Goal: Transaction & Acquisition: Purchase product/service

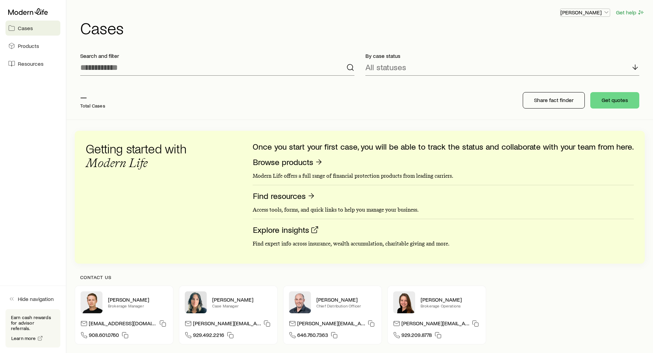
click at [595, 12] on p "[PERSON_NAME]" at bounding box center [584, 12] width 49 height 7
click at [555, 84] on span "Sign out" at bounding box center [552, 82] width 19 height 7
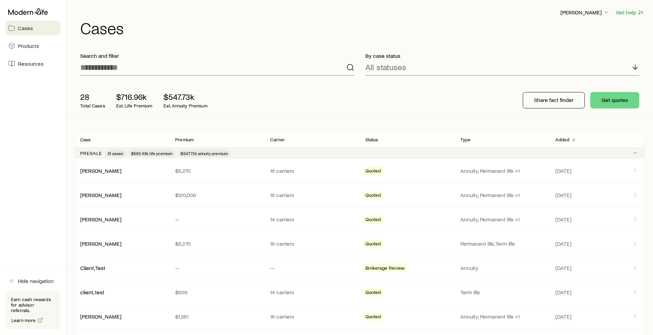
click at [385, 37] on div "[PERSON_NAME] Get help Cases" at bounding box center [360, 22] width 570 height 44
click at [594, 11] on p "[PERSON_NAME]" at bounding box center [584, 12] width 49 height 7
click at [580, 32] on span "Licenses and contracts" at bounding box center [571, 31] width 56 height 7
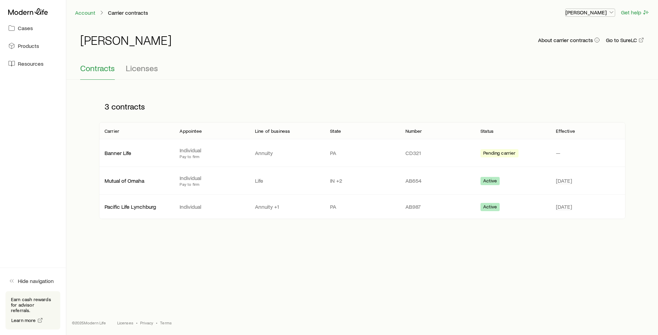
click at [572, 14] on p "[PERSON_NAME]" at bounding box center [589, 12] width 49 height 7
click at [558, 46] on span "Commission schedule" at bounding box center [574, 46] width 53 height 7
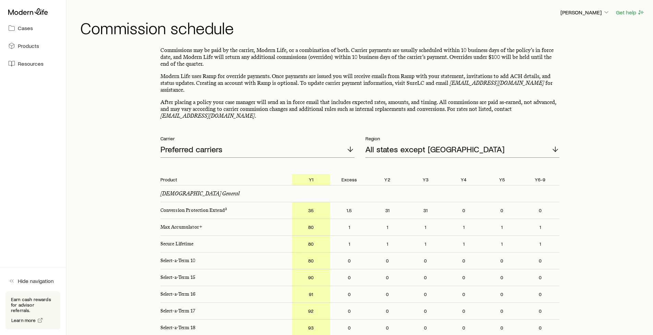
click at [315, 75] on p "Modern Life uses Ramp for override payments. Once payments are issued you will …" at bounding box center [359, 83] width 399 height 21
click at [578, 13] on p "[PERSON_NAME]" at bounding box center [584, 12] width 49 height 7
click at [428, 73] on p "Modern Life uses Ramp for override payments. Once payments are issued you will …" at bounding box center [359, 83] width 399 height 21
click at [24, 11] on icon at bounding box center [28, 11] width 40 height 7
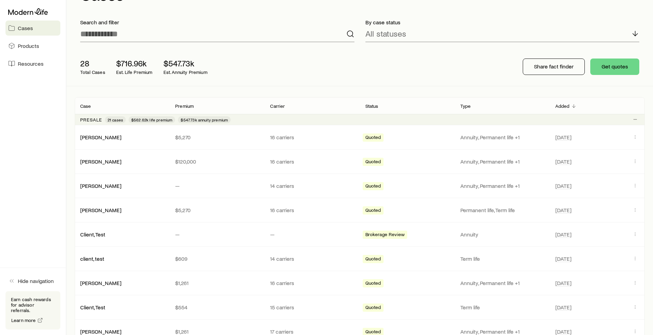
scroll to position [34, 0]
click at [23, 46] on span "Products" at bounding box center [28, 45] width 21 height 7
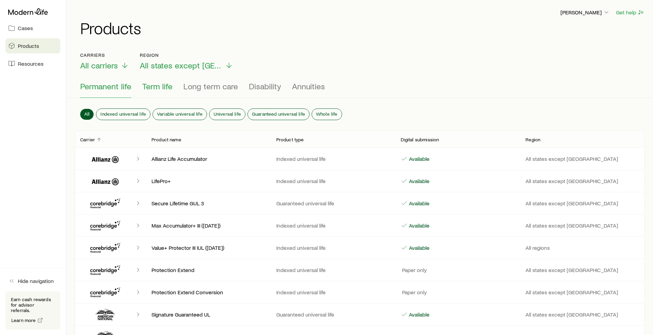
click at [157, 86] on span "Term life" at bounding box center [157, 87] width 30 height 10
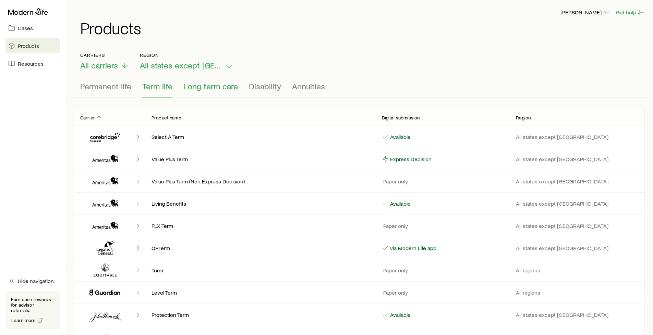
click at [208, 87] on span "Long term care" at bounding box center [210, 87] width 54 height 10
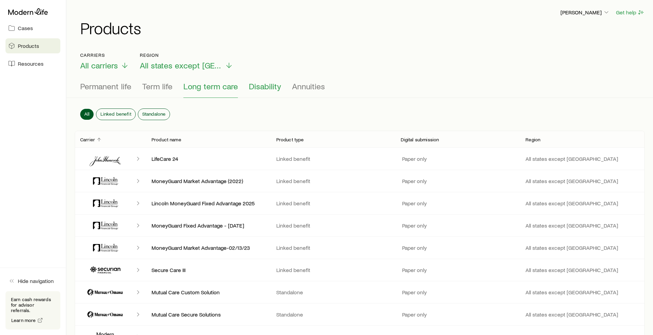
click at [269, 87] on span "Disability" at bounding box center [265, 87] width 32 height 10
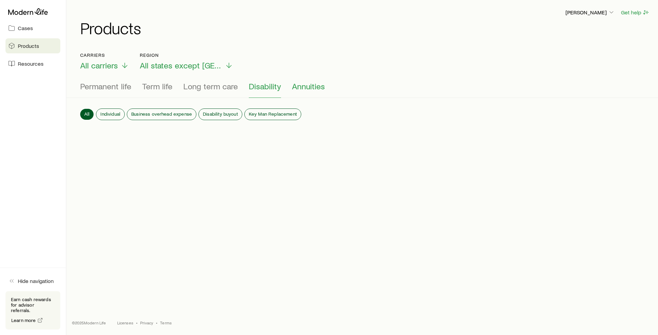
click at [314, 87] on span "Annuities" at bounding box center [308, 87] width 33 height 10
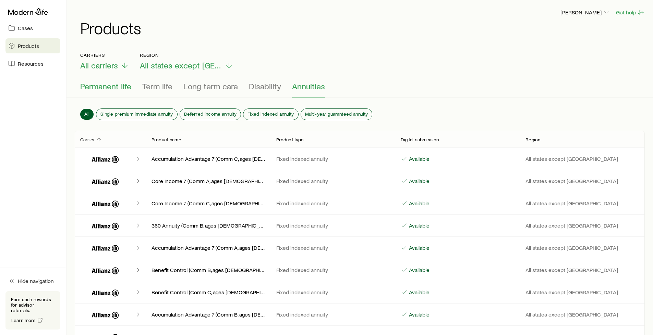
click at [114, 88] on span "Permanent life" at bounding box center [105, 87] width 51 height 10
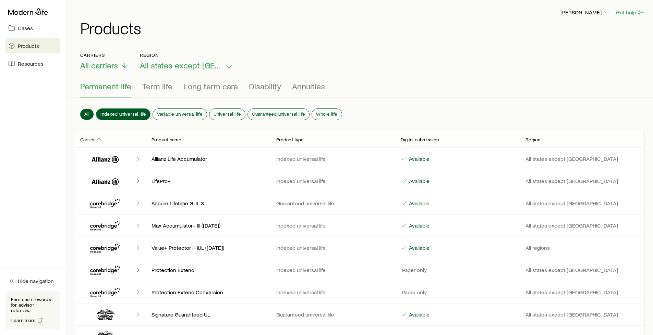
click at [126, 111] on span "Indexed universal life" at bounding box center [123, 113] width 46 height 5
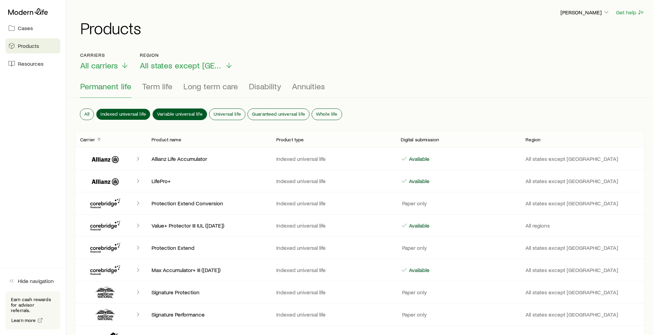
click at [172, 111] on span "Variable universal life" at bounding box center [180, 113] width 46 height 5
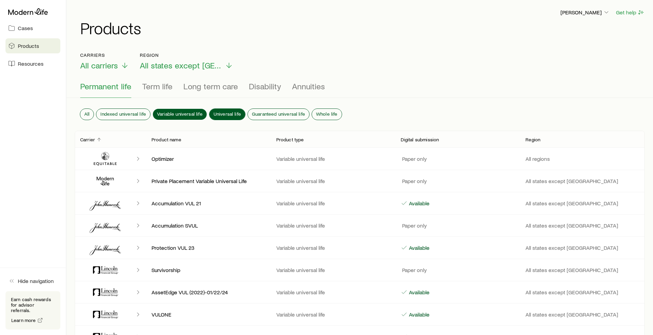
click at [222, 113] on span "Universal life" at bounding box center [226, 113] width 27 height 5
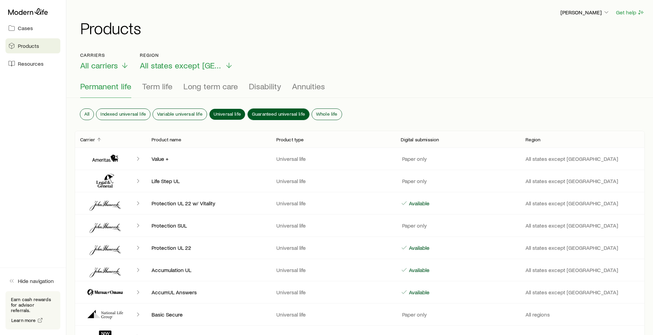
click at [267, 112] on span "Guaranteed universal life" at bounding box center [278, 113] width 53 height 5
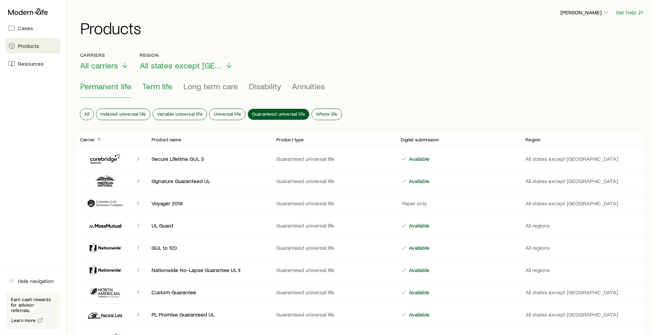
click at [160, 86] on span "Term life" at bounding box center [157, 87] width 30 height 10
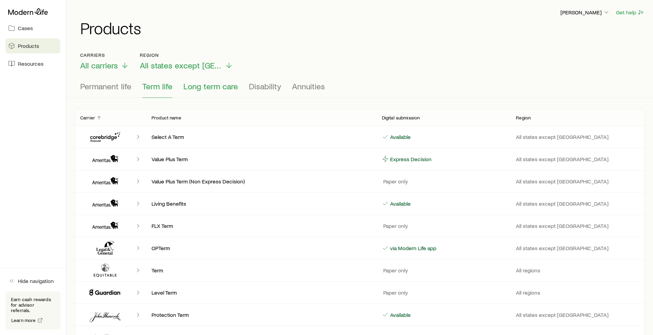
click at [221, 87] on span "Long term care" at bounding box center [210, 87] width 54 height 10
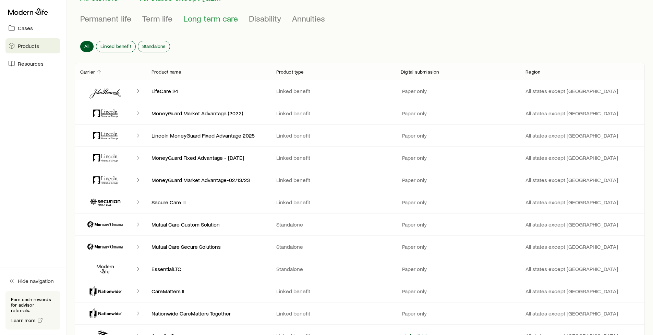
scroll to position [69, 0]
click at [231, 47] on div "All Linked benefit Standalone" at bounding box center [360, 47] width 570 height 30
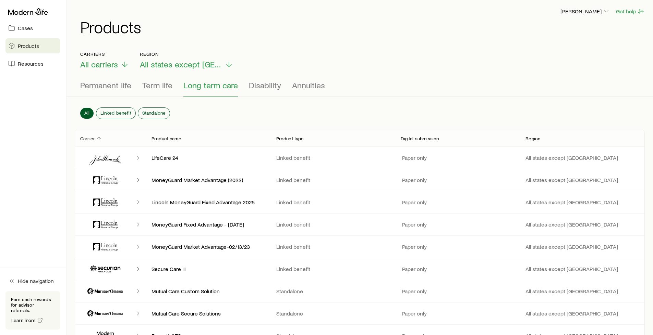
scroll to position [0, 0]
click at [258, 43] on div "[PERSON_NAME] Get help Products" at bounding box center [360, 22] width 570 height 44
click at [270, 54] on div "Carriers All carriers Region All states except [GEOGRAPHIC_DATA]" at bounding box center [359, 61] width 559 height 18
click at [263, 88] on span "Disability" at bounding box center [265, 87] width 32 height 10
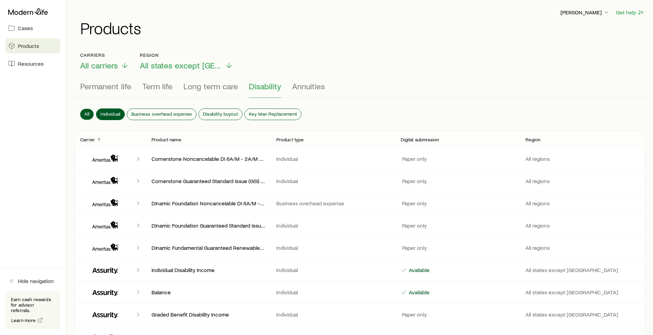
click at [108, 111] on span "Individual" at bounding box center [110, 113] width 20 height 5
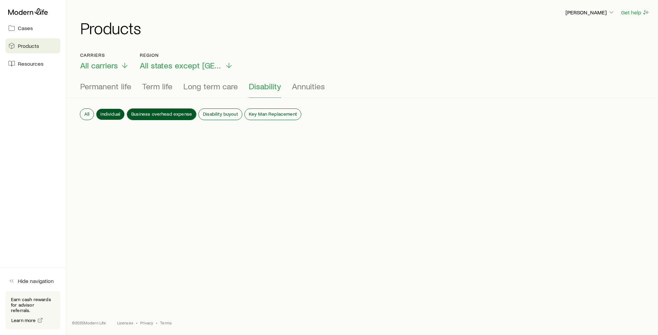
click at [154, 111] on span "Business overhead expense" at bounding box center [161, 113] width 61 height 5
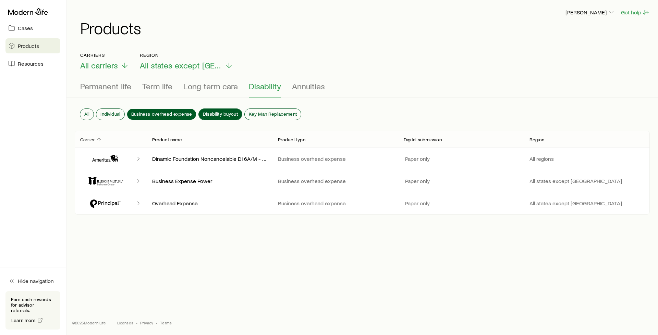
click at [210, 111] on span "Disability buyout" at bounding box center [220, 113] width 35 height 5
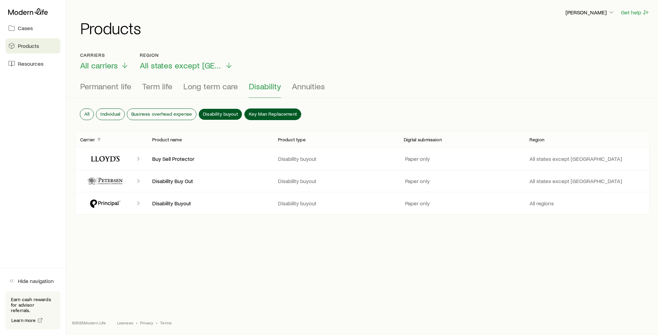
click at [286, 112] on span "Key Man Replacement" at bounding box center [273, 113] width 48 height 5
click at [206, 114] on span "Disability buyout" at bounding box center [220, 113] width 35 height 5
click at [175, 111] on span "Business overhead expense" at bounding box center [161, 113] width 61 height 5
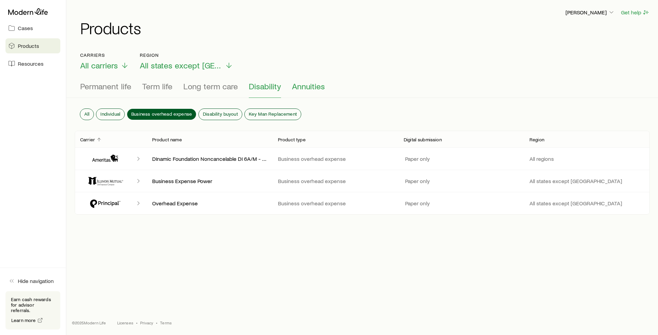
click at [297, 86] on span "Annuities" at bounding box center [308, 87] width 33 height 10
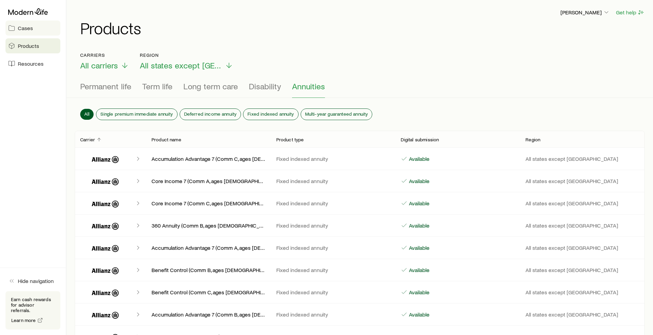
click at [30, 27] on span "Cases" at bounding box center [25, 28] width 15 height 7
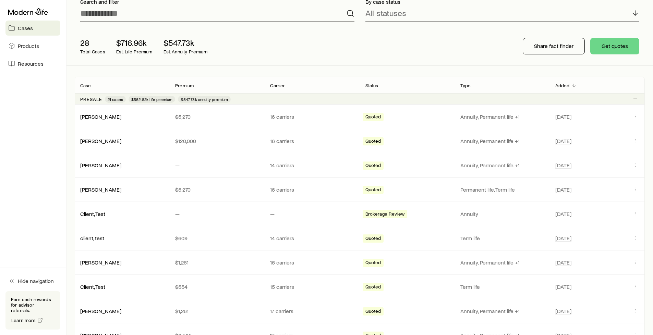
scroll to position [69, 0]
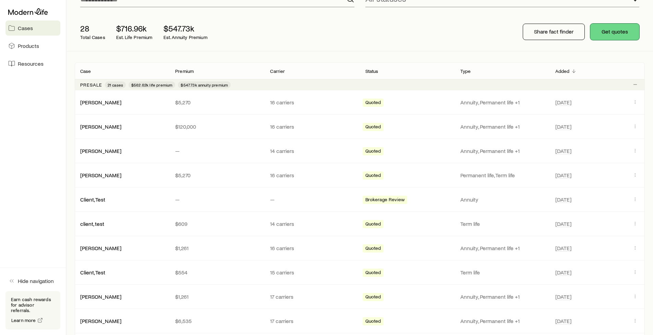
click at [610, 33] on button "Get quotes" at bounding box center [614, 32] width 49 height 16
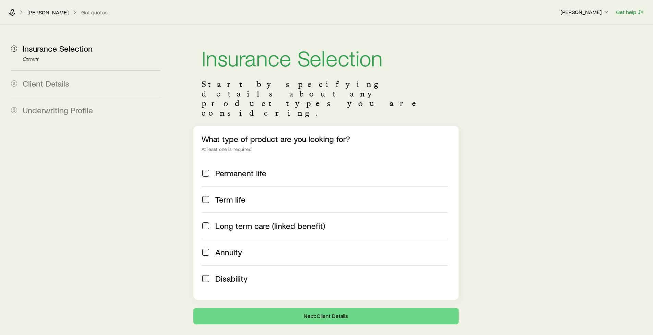
click at [181, 68] on div "Insurance Selection Start by specifying details about any product types you are…" at bounding box center [410, 175] width 473 height 300
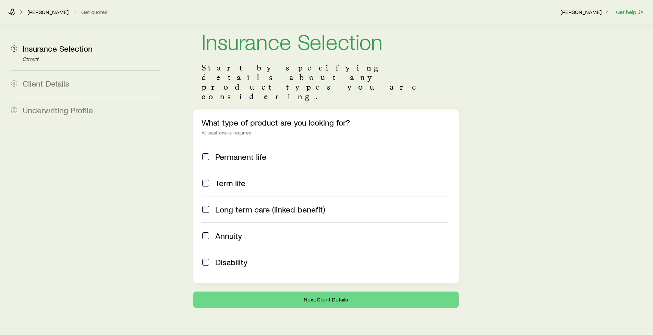
scroll to position [17, 0]
click at [191, 77] on div "Insurance Selection Start by specifying details about any product types you are…" at bounding box center [326, 158] width 276 height 300
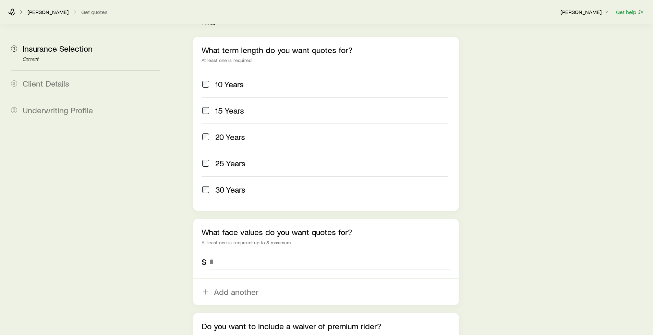
scroll to position [291, 0]
click at [237, 254] on input "tel" at bounding box center [329, 262] width 241 height 16
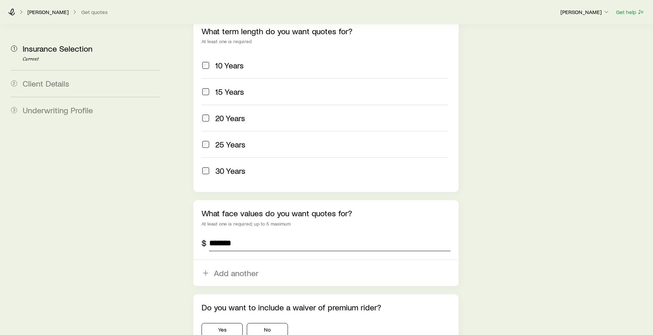
scroll to position [325, 0]
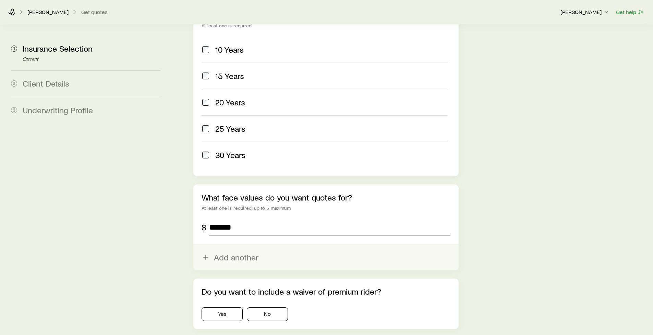
type input "*******"
click at [227, 245] on button "Add another" at bounding box center [325, 258] width 265 height 26
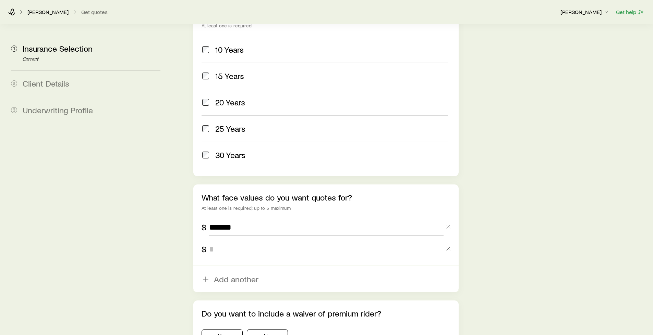
click at [232, 241] on input "tel" at bounding box center [326, 249] width 234 height 16
type input "*********"
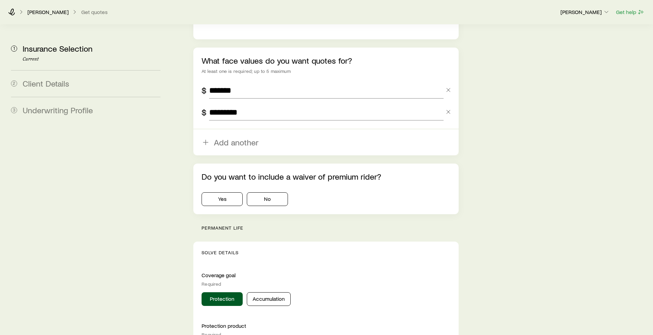
scroll to position [496, 0]
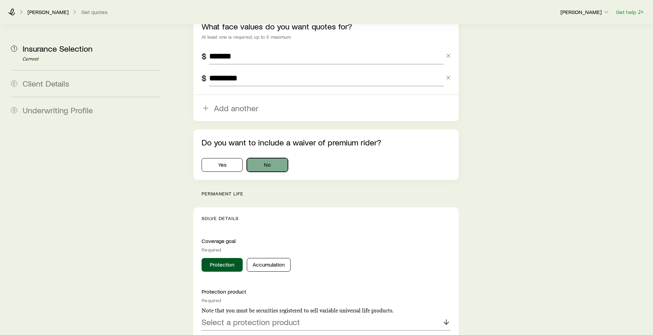
click at [276, 158] on button "No" at bounding box center [267, 165] width 41 height 14
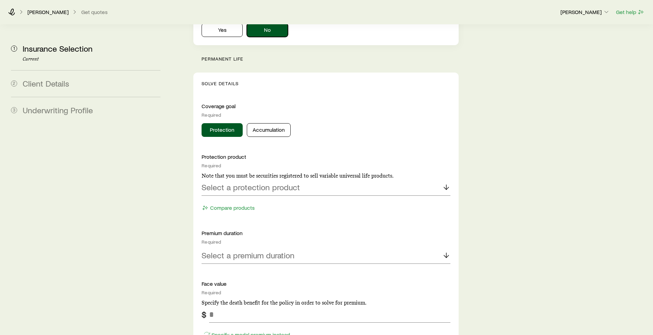
scroll to position [634, 0]
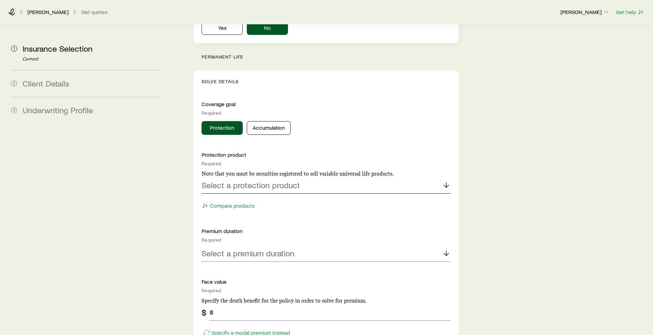
click at [228, 181] on p "Select a protection product" at bounding box center [250, 186] width 98 height 10
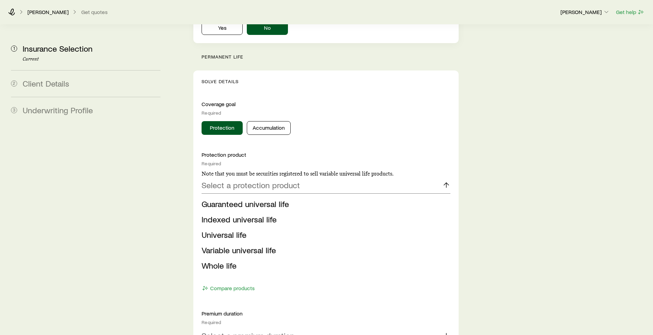
click at [222, 214] on span "Indexed universal life" at bounding box center [238, 219] width 75 height 10
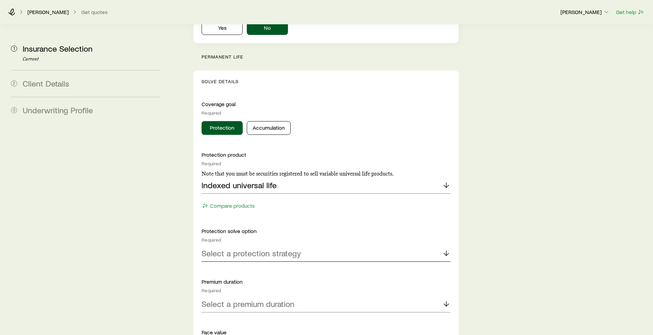
click at [221, 249] on p "Select a protection strategy" at bounding box center [250, 254] width 99 height 10
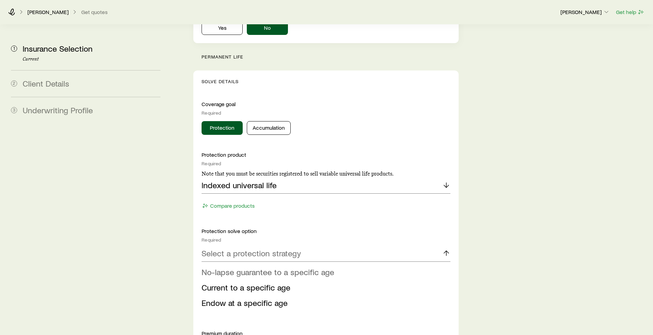
click at [225, 267] on span "No-lapse guarantee to a specific age" at bounding box center [267, 272] width 133 height 10
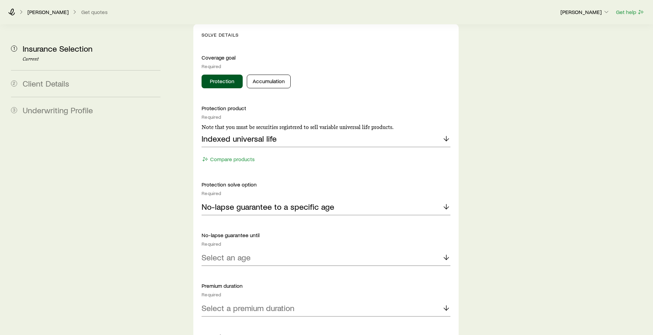
scroll to position [702, 0]
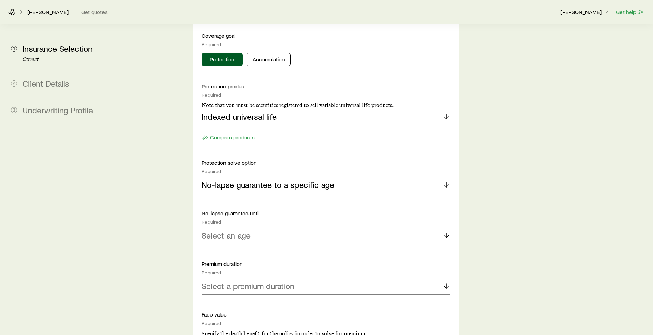
click at [440, 228] on div "Select an age" at bounding box center [325, 236] width 248 height 16
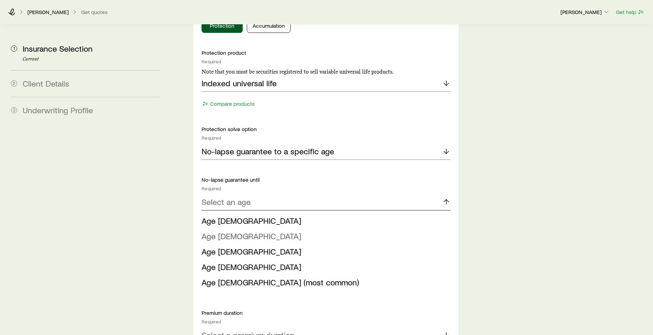
scroll to position [736, 0]
click at [217, 231] on span "Age [DEMOGRAPHIC_DATA]" at bounding box center [251, 236] width 100 height 10
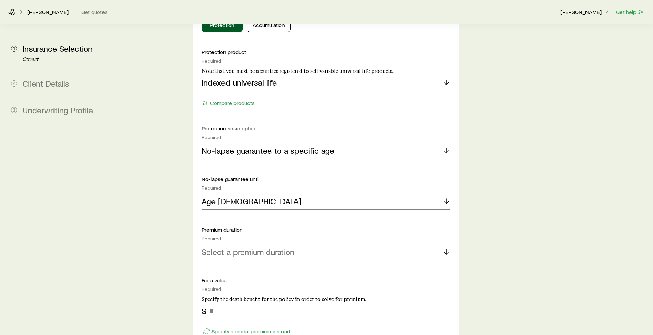
click at [237, 247] on p "Select a premium duration" at bounding box center [247, 252] width 93 height 10
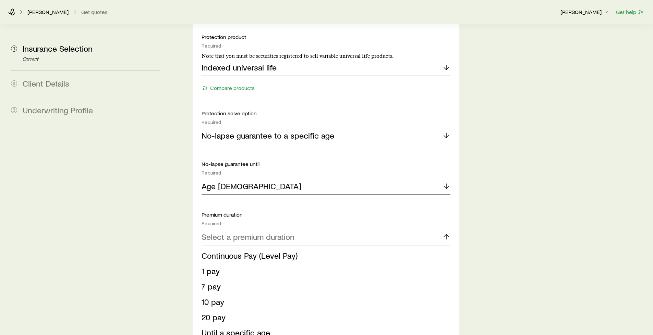
scroll to position [771, 0]
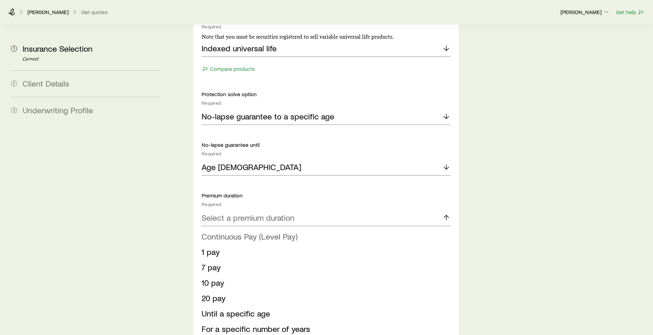
click at [239, 232] on span "Continuous Pay (Level Pay)" at bounding box center [249, 237] width 96 height 10
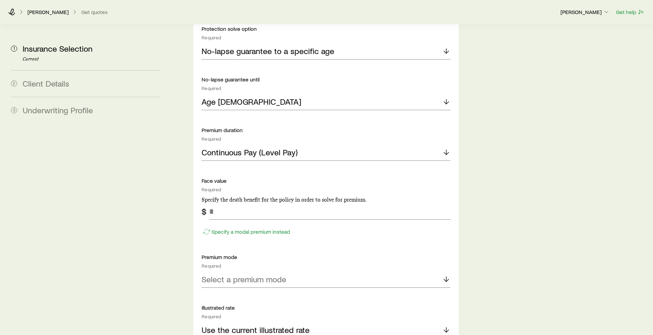
scroll to position [839, 0]
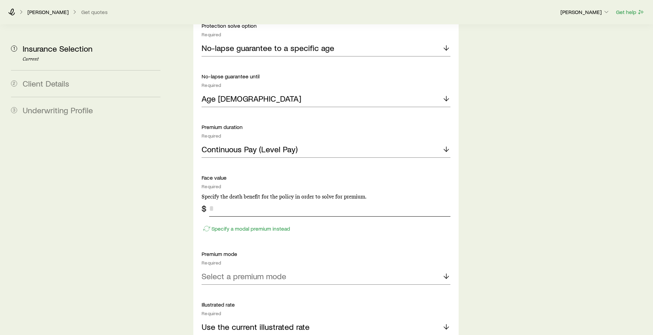
click at [242, 200] on input "tel" at bounding box center [329, 208] width 241 height 16
type input "*******"
click at [221, 225] on p "Specify a modal premium instead" at bounding box center [250, 228] width 78 height 7
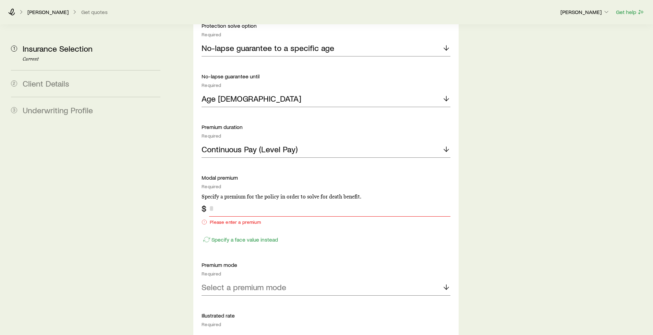
click at [219, 200] on input "tel" at bounding box center [329, 208] width 241 height 16
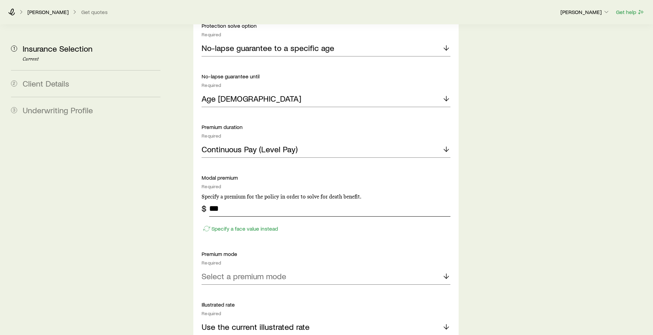
type input "***"
click at [234, 272] on p "Select a premium mode" at bounding box center [243, 277] width 85 height 10
click at [213, 336] on span "Monthly" at bounding box center [215, 341] width 28 height 10
click at [228, 225] on p "Specify a face value instead" at bounding box center [244, 228] width 66 height 7
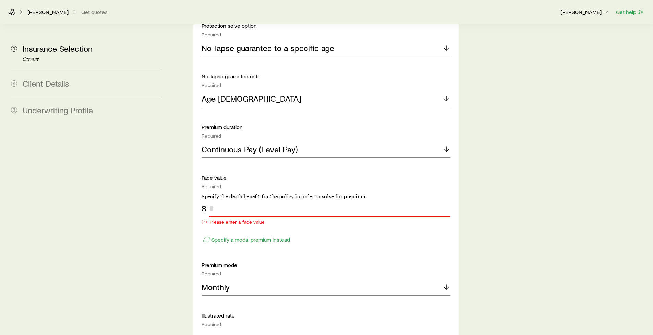
click at [229, 200] on input "tel" at bounding box center [329, 208] width 241 height 16
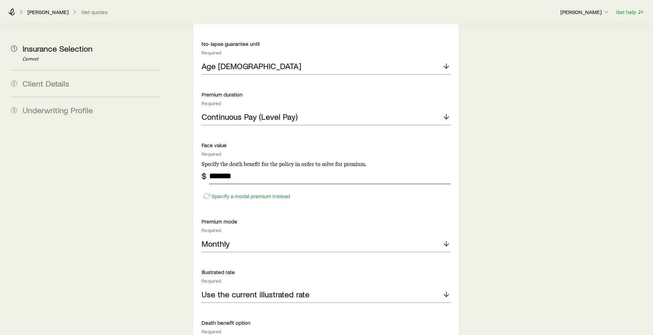
scroll to position [873, 0]
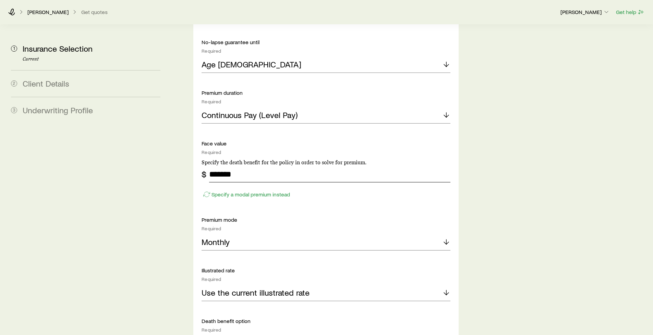
type input "*******"
click at [223, 237] on p "Monthly" at bounding box center [215, 242] width 28 height 10
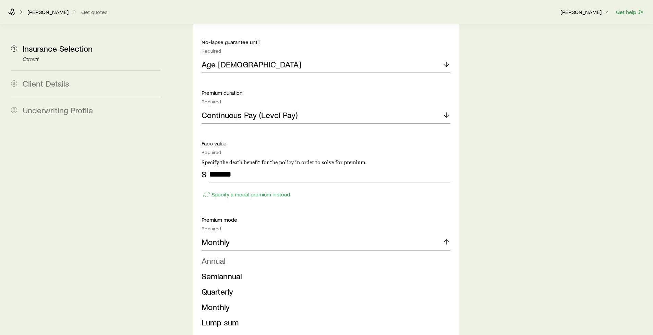
click at [219, 256] on span "Annual" at bounding box center [213, 261] width 24 height 10
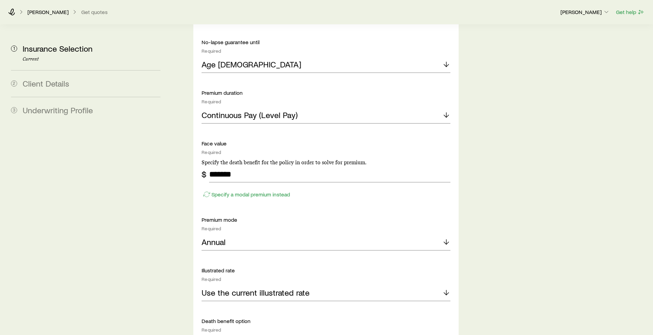
click at [200, 183] on div "Solve Details Coverage goal Required Protection Accumulation Protection product…" at bounding box center [325, 198] width 265 height 734
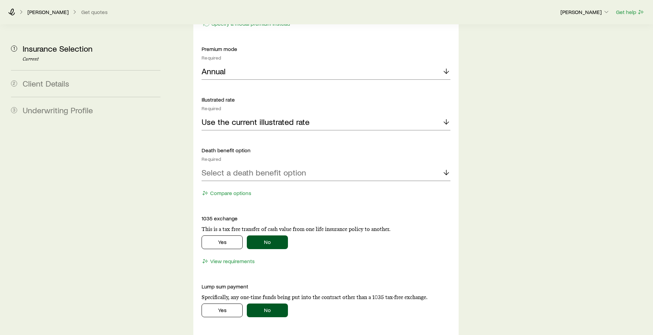
scroll to position [1045, 0]
click at [216, 168] on p "Select a death benefit option" at bounding box center [253, 173] width 105 height 10
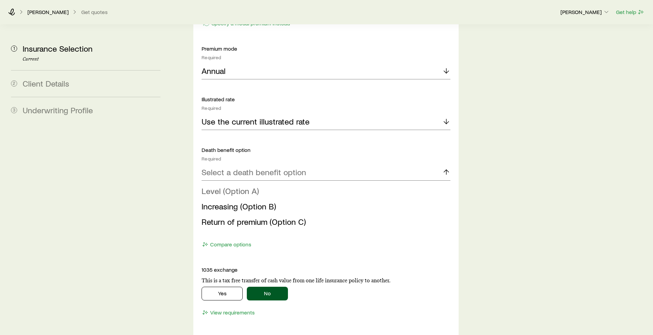
click at [225, 186] on span "Level (Option A)" at bounding box center [229, 191] width 57 height 10
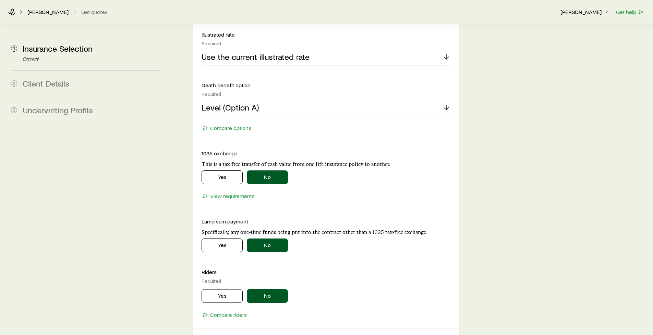
scroll to position [1113, 0]
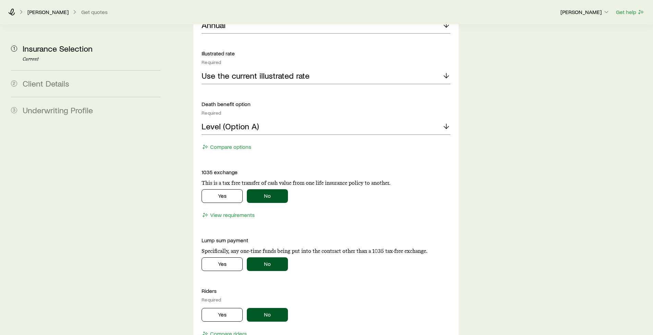
scroll to position [1079, 0]
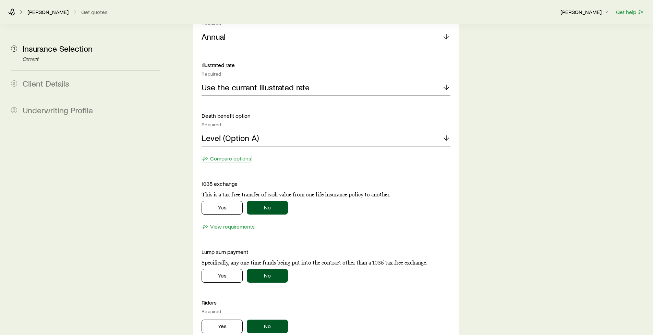
drag, startPoint x: 236, startPoint y: 141, endPoint x: 379, endPoint y: 130, distance: 142.9
click at [300, 135] on div "Death benefit option Required Level (Option A) Compare options" at bounding box center [325, 138] width 248 height 52
click at [207, 155] on icon "button" at bounding box center [205, 158] width 7 height 7
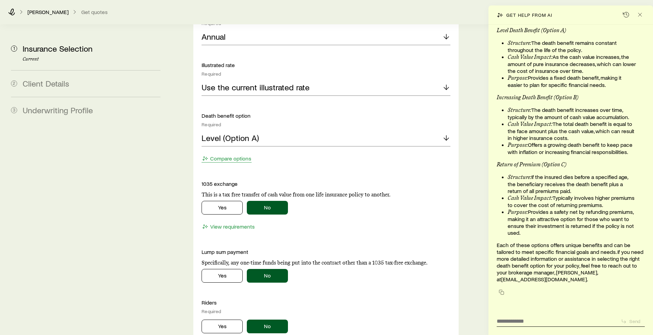
scroll to position [12144, 0]
click at [509, 317] on textarea at bounding box center [555, 319] width 119 height 11
click at [637, 15] on icon "Close" at bounding box center [639, 14] width 7 height 7
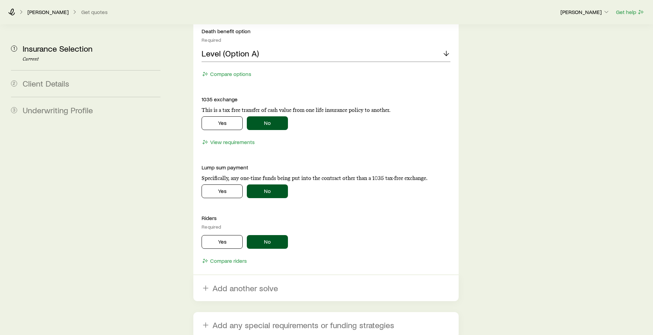
scroll to position [1182, 0]
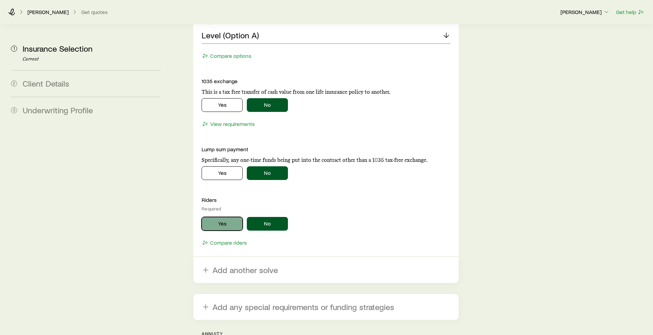
click at [220, 217] on button "Yes" at bounding box center [221, 224] width 41 height 14
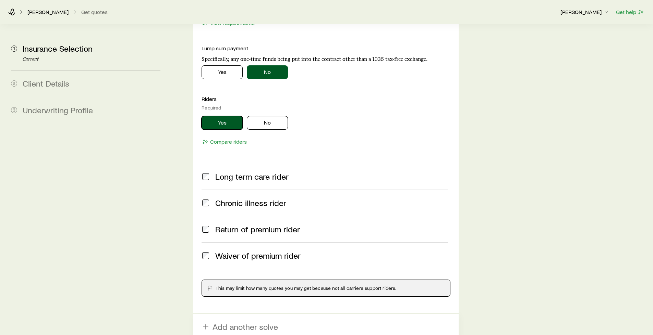
scroll to position [1284, 0]
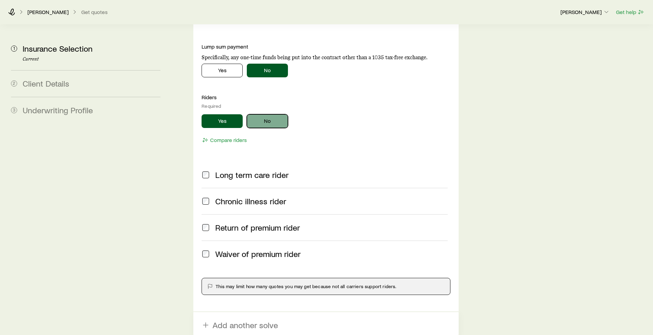
click at [274, 114] on button "No" at bounding box center [267, 121] width 41 height 14
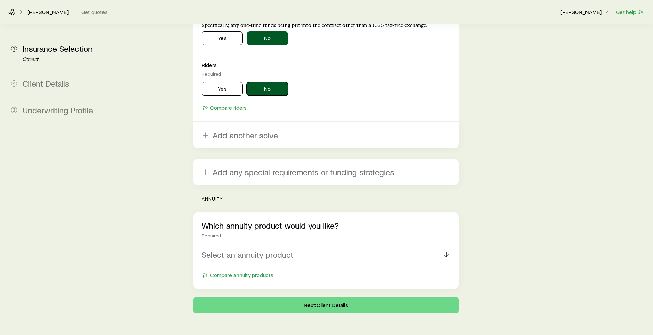
scroll to position [1323, 0]
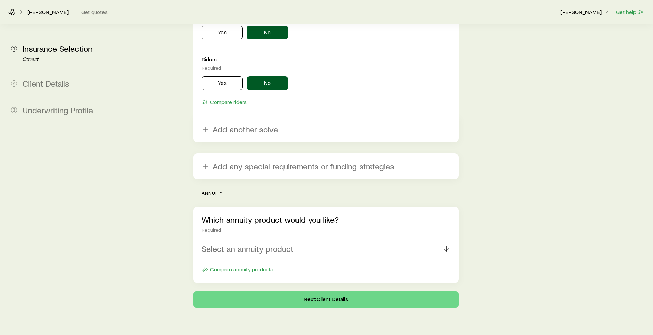
click at [221, 244] on p "Select an annuity product" at bounding box center [247, 249] width 92 height 10
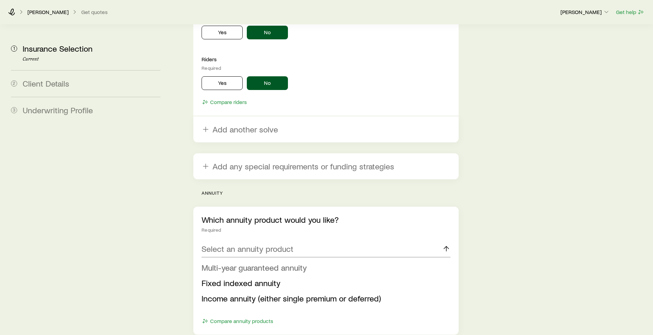
click at [230, 263] on span "Multi-year guaranteed annuity" at bounding box center [253, 268] width 105 height 10
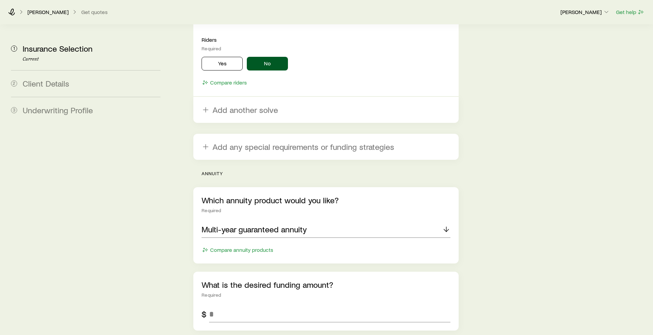
scroll to position [1425, 0]
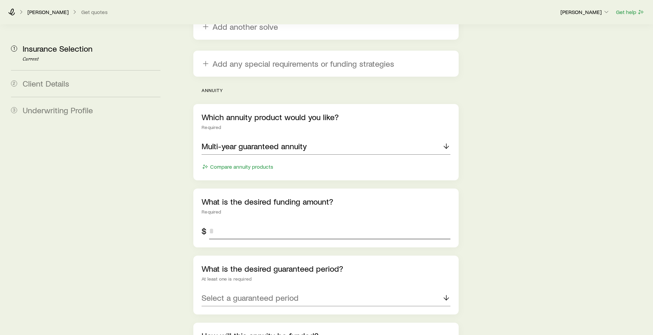
click at [226, 223] on input "tel" at bounding box center [329, 231] width 241 height 16
type input "*******"
click at [244, 293] on p "Select a guaranteed period" at bounding box center [249, 298] width 97 height 10
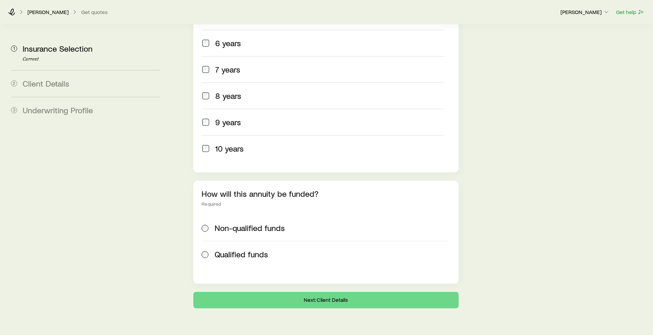
scroll to position [1568, 0]
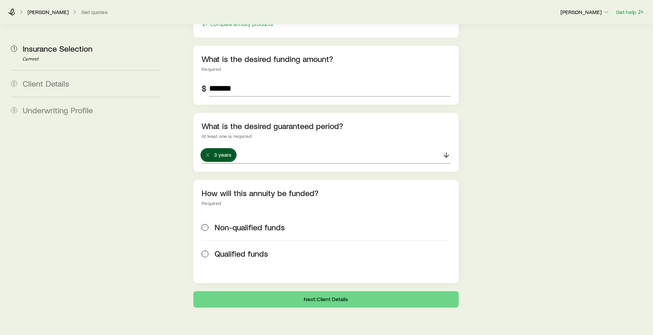
click at [233, 223] on span "Non-qualified funds" at bounding box center [249, 228] width 70 height 10
click at [318, 292] on button "Next: Client Details" at bounding box center [325, 300] width 265 height 16
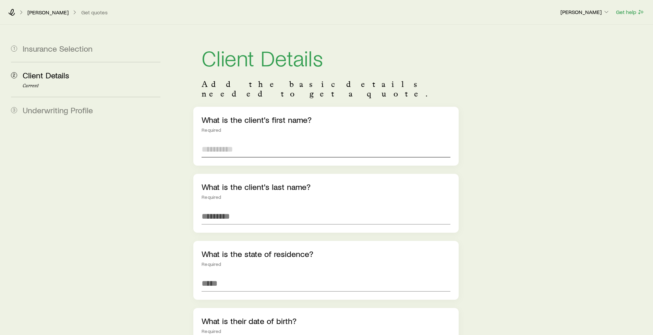
click at [211, 141] on input "text" at bounding box center [325, 149] width 248 height 16
type input "***"
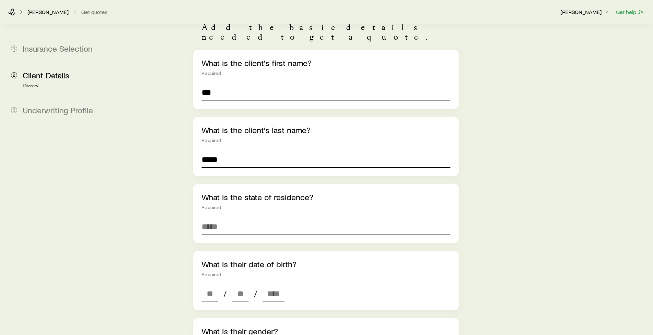
scroll to position [69, 0]
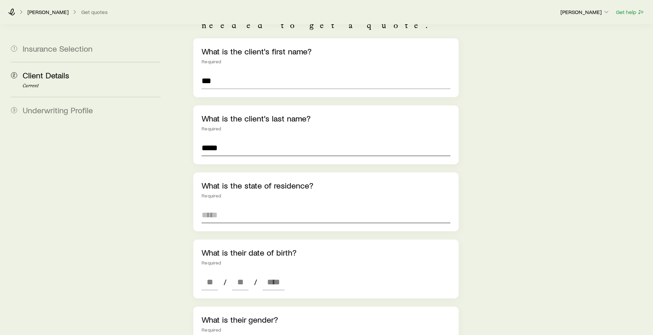
type input "*****"
click at [221, 207] on input at bounding box center [325, 215] width 248 height 16
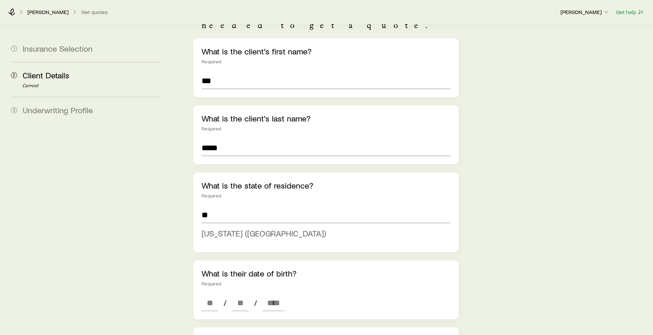
click at [217, 229] on span "[US_STATE] ([GEOGRAPHIC_DATA])" at bounding box center [263, 234] width 124 height 10
type input "**********"
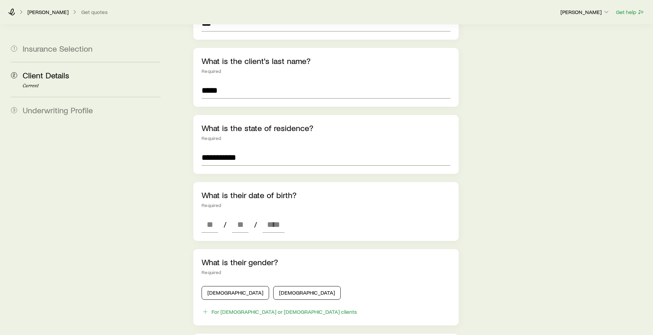
scroll to position [137, 0]
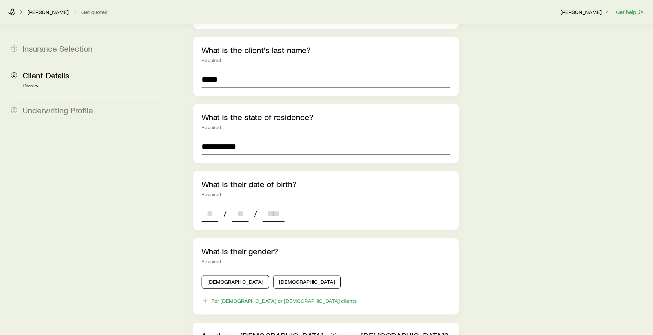
click at [211, 206] on input at bounding box center [209, 214] width 16 height 16
type input "**"
type input "****"
type input "*"
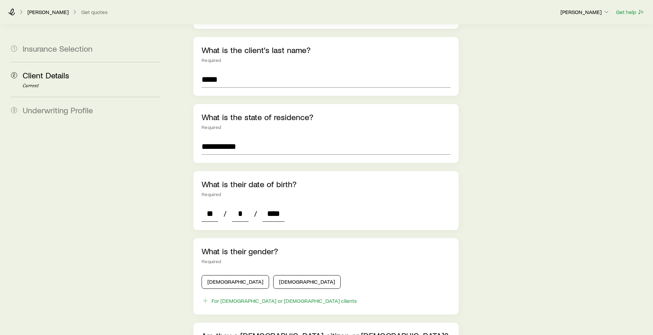
type input "****"
click at [190, 187] on div "**********" at bounding box center [326, 216] width 276 height 657
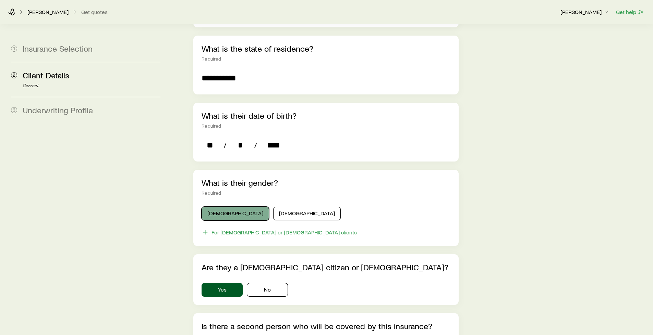
click at [214, 207] on button "[DEMOGRAPHIC_DATA]" at bounding box center [234, 214] width 67 height 14
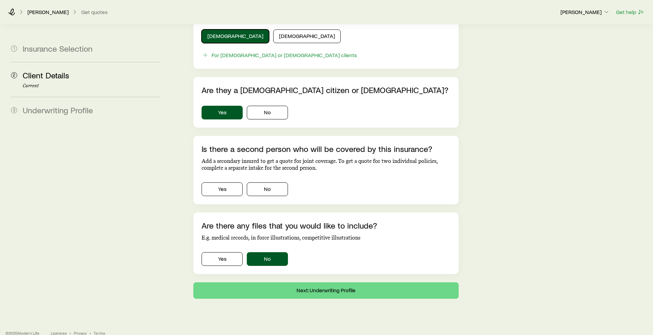
scroll to position [384, 0]
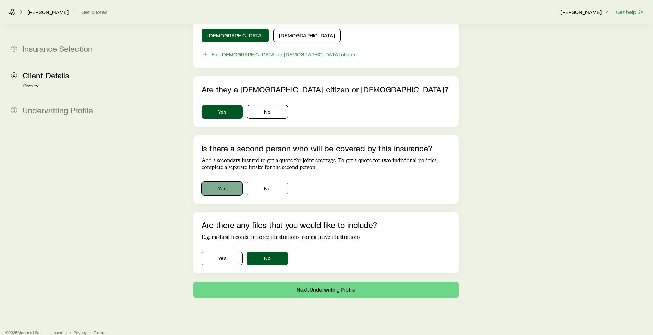
click at [210, 182] on button "Yes" at bounding box center [221, 189] width 41 height 14
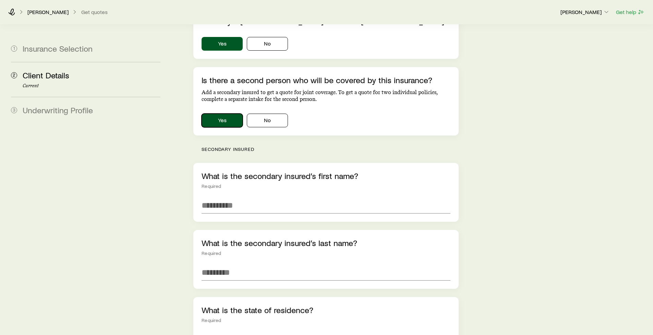
scroll to position [452, 0]
click at [264, 113] on button "No" at bounding box center [267, 120] width 41 height 14
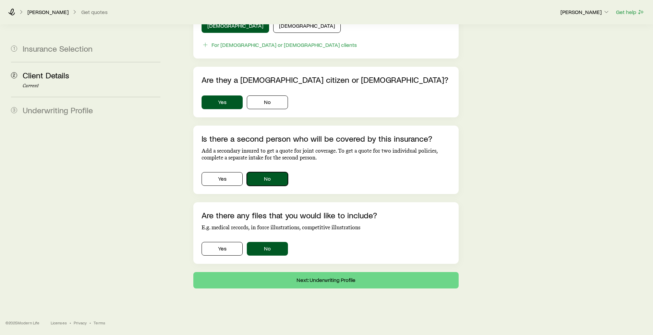
scroll to position [384, 0]
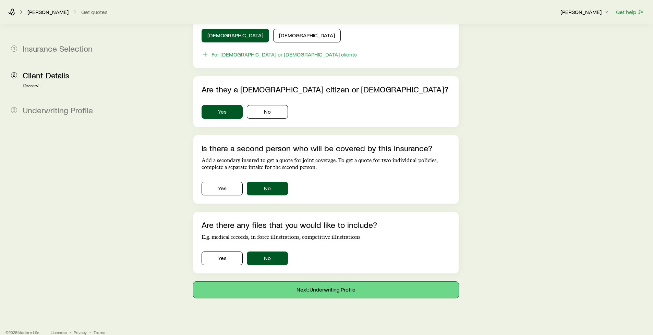
click at [317, 282] on button "Next: Underwriting Profile" at bounding box center [325, 290] width 265 height 16
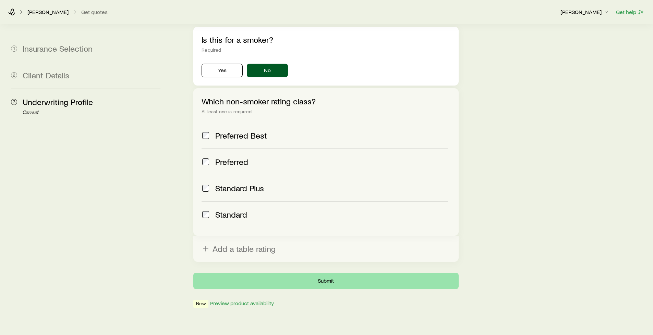
scroll to position [230, 0]
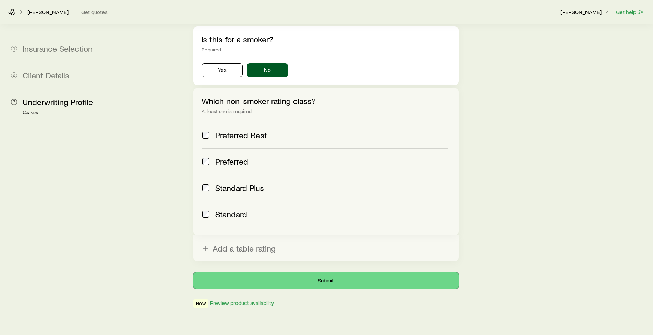
click at [324, 273] on button "Submit" at bounding box center [325, 281] width 265 height 16
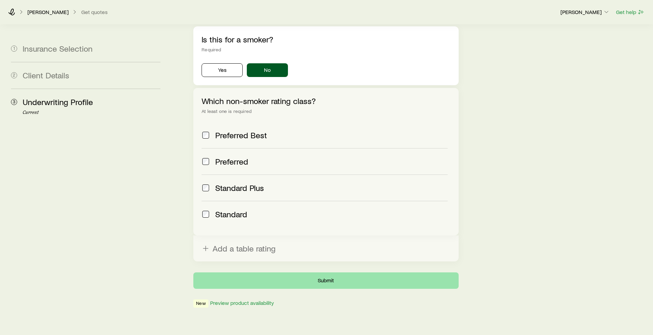
scroll to position [0, 0]
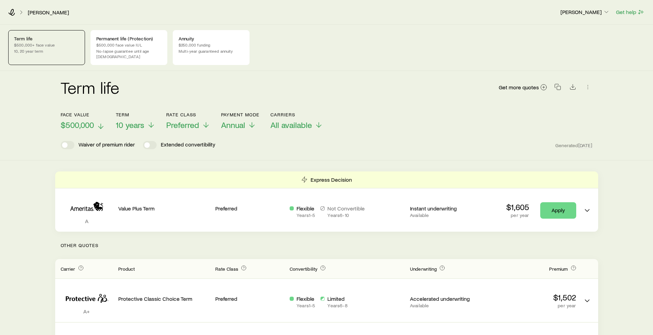
click at [77, 120] on span "$500,000" at bounding box center [77, 125] width 33 height 10
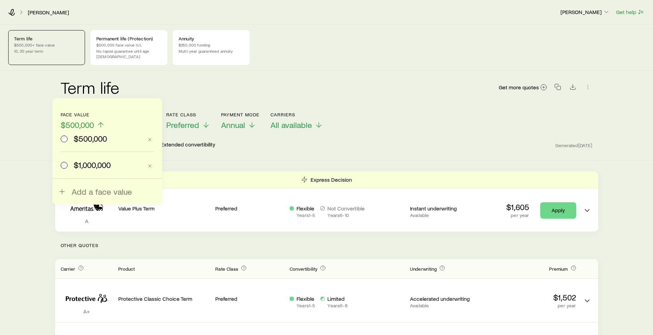
click at [88, 136] on span "$500,000" at bounding box center [90, 139] width 33 height 10
click at [88, 163] on span "$1,000,000" at bounding box center [92, 165] width 37 height 10
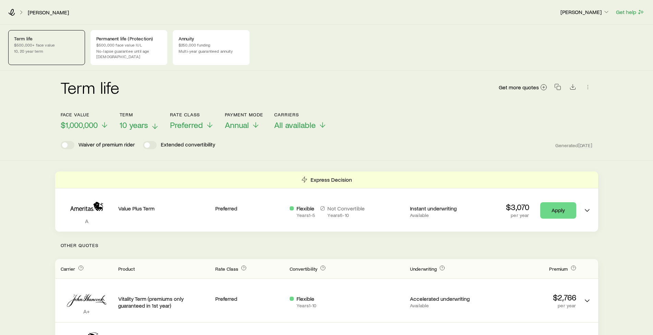
drag, startPoint x: 132, startPoint y: 125, endPoint x: 131, endPoint y: 122, distance: 3.6
click at [132, 125] on header "Face value $1,000,000 Term 10 years Rate Class Preferred Payment Mode Annual Ca…" at bounding box center [327, 130] width 532 height 37
click at [131, 121] on span "10 years" at bounding box center [134, 125] width 28 height 10
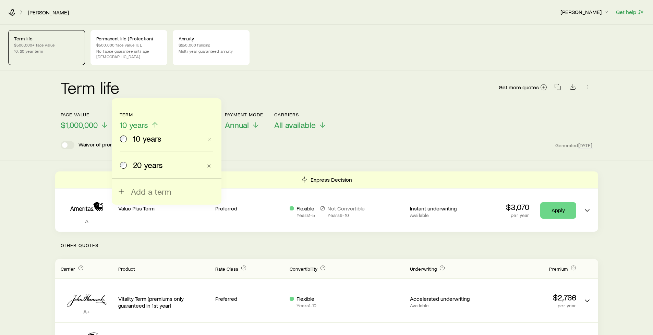
click at [130, 163] on div "20 years" at bounding box center [161, 165] width 82 height 10
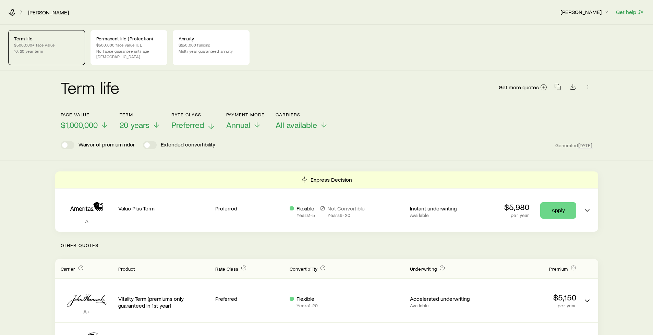
click at [182, 120] on span "Preferred" at bounding box center [187, 125] width 33 height 10
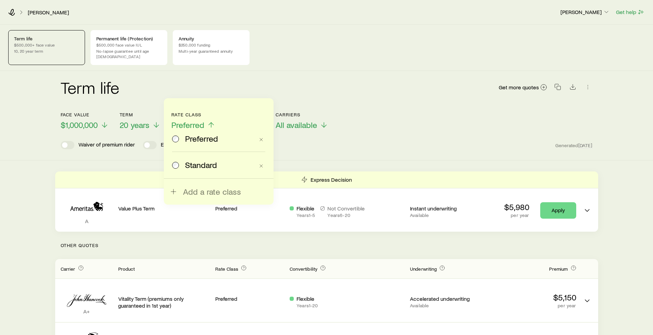
click at [182, 166] on div "Standard" at bounding box center [213, 165] width 82 height 10
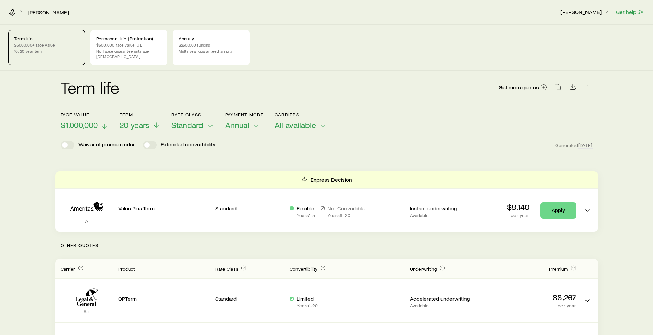
click at [89, 120] on span "$1,000,000" at bounding box center [79, 125] width 37 height 10
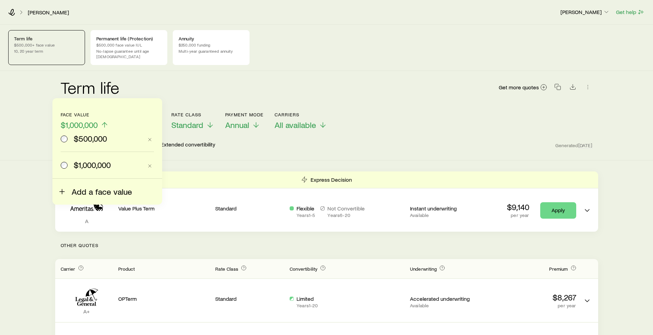
click at [77, 190] on span "Add a face value" at bounding box center [102, 192] width 60 height 10
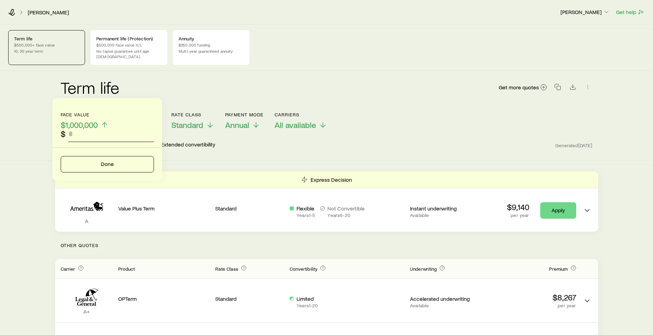
click at [72, 134] on input "faceAmount" at bounding box center [111, 134] width 86 height 16
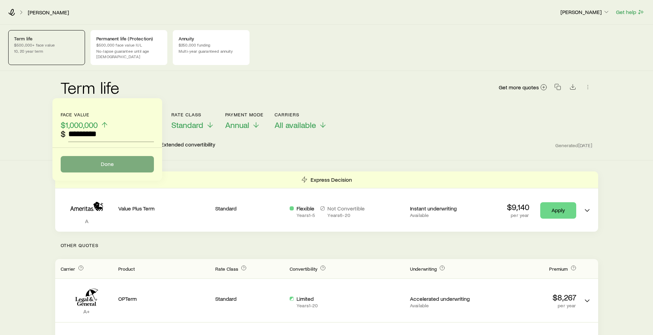
type input "*********"
click at [108, 161] on button "Done" at bounding box center [107, 164] width 93 height 16
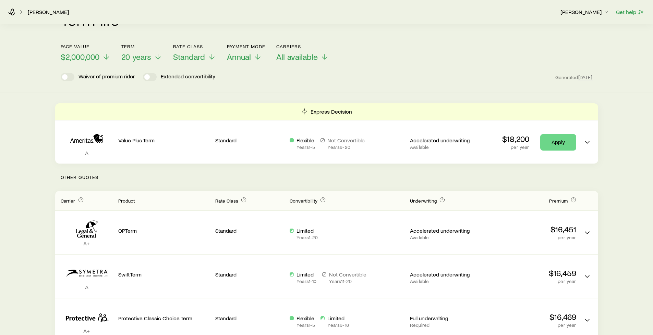
scroll to position [69, 0]
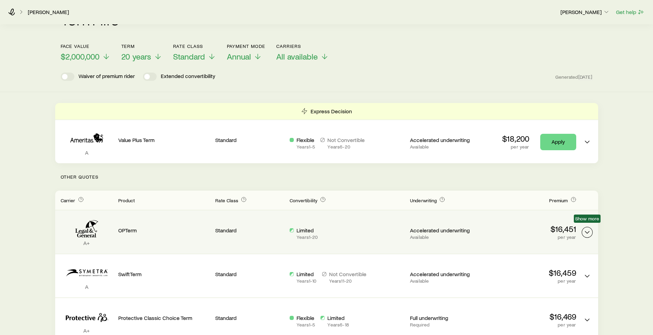
click at [587, 229] on icon "Term quotes" at bounding box center [587, 233] width 8 height 8
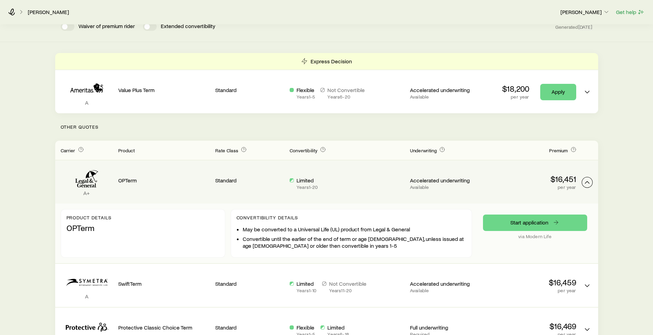
scroll to position [137, 0]
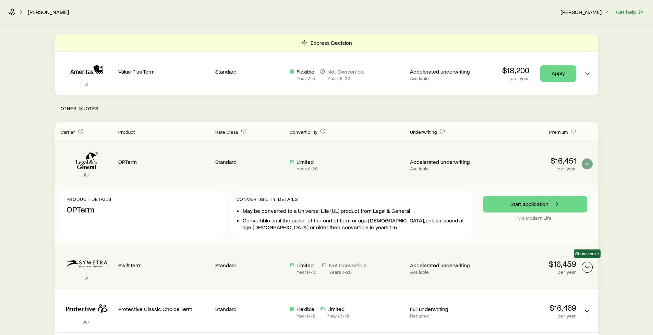
click at [587, 263] on icon "Term quotes" at bounding box center [587, 267] width 8 height 8
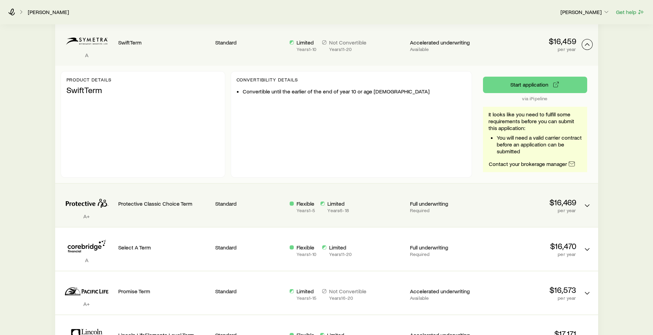
scroll to position [377, 0]
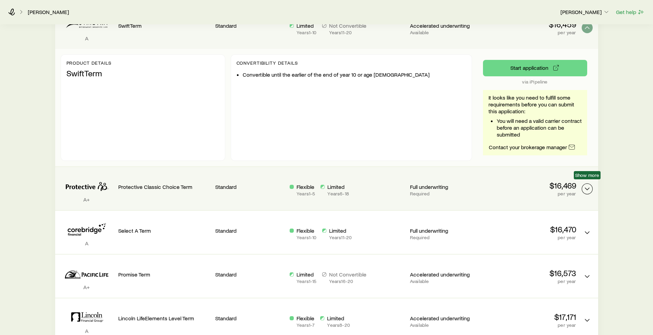
click at [588, 185] on icon "Term quotes" at bounding box center [587, 189] width 8 height 8
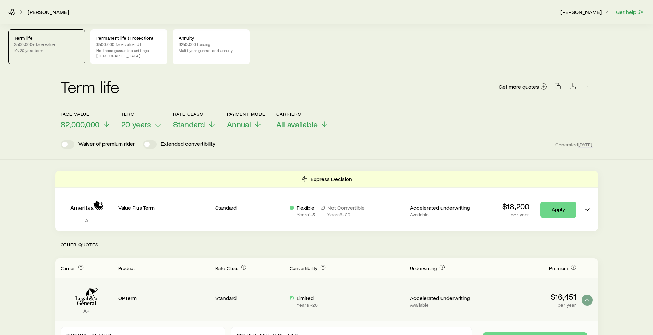
scroll to position [0, 0]
click at [119, 49] on p "No-lapse guarantee until age [DEMOGRAPHIC_DATA]" at bounding box center [128, 53] width 65 height 11
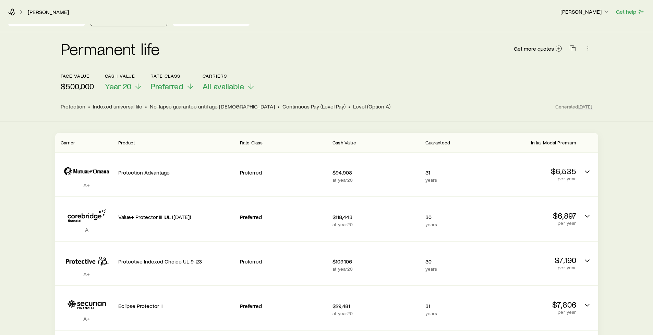
scroll to position [69, 0]
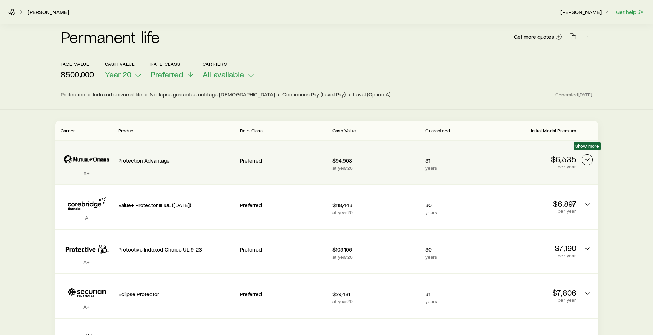
click at [586, 156] on icon "Permanent quotes" at bounding box center [587, 160] width 8 height 8
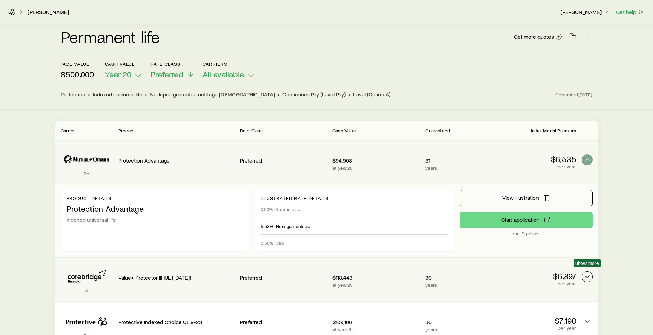
click at [588, 275] on icon "Permanent quotes" at bounding box center [587, 277] width 8 height 8
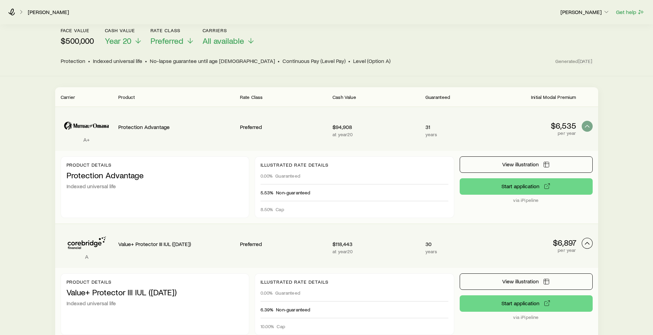
scroll to position [103, 0]
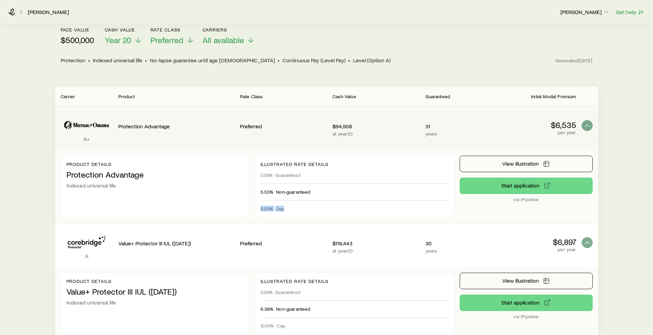
drag, startPoint x: 302, startPoint y: 205, endPoint x: 260, endPoint y: 204, distance: 41.8
click at [260, 204] on div "Illustrated rate details 0.00% Guaranteed 5.53% Non-guaranteed 8.50% Cap" at bounding box center [354, 187] width 199 height 62
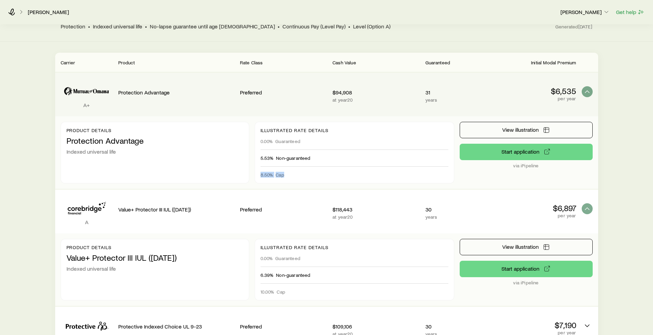
scroll to position [137, 0]
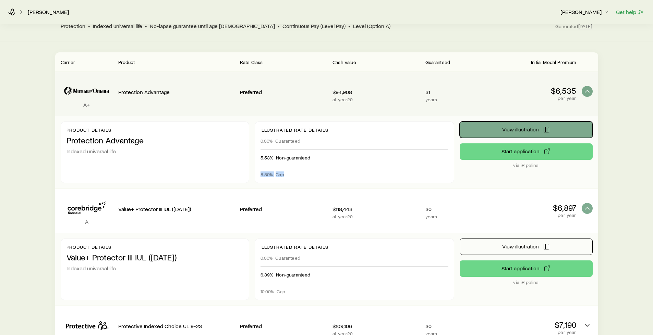
click at [488, 124] on button "View illustration" at bounding box center [525, 130] width 133 height 16
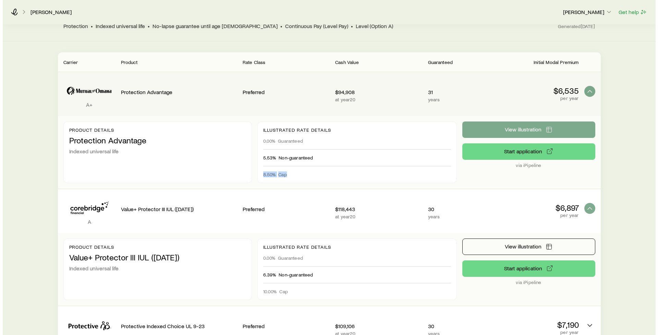
scroll to position [0, 0]
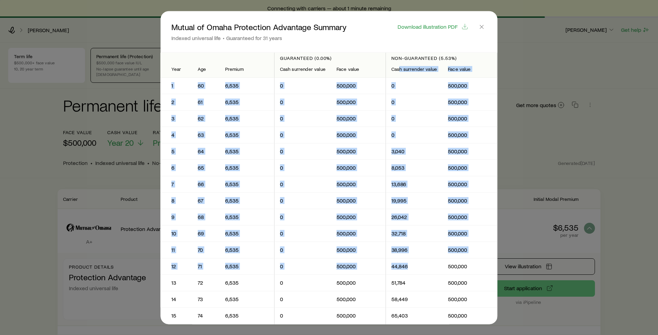
drag, startPoint x: 397, startPoint y: 68, endPoint x: 413, endPoint y: 260, distance: 192.5
click at [421, 28] on span "Download illustration PDF" at bounding box center [427, 26] width 60 height 5
click at [482, 27] on icon "button" at bounding box center [481, 26] width 7 height 7
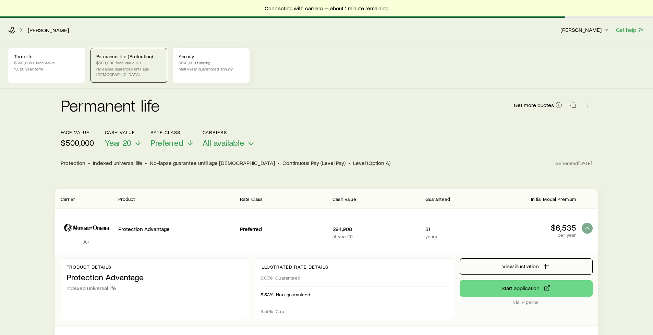
click at [201, 62] on p "$250,000 funding" at bounding box center [211, 62] width 65 height 5
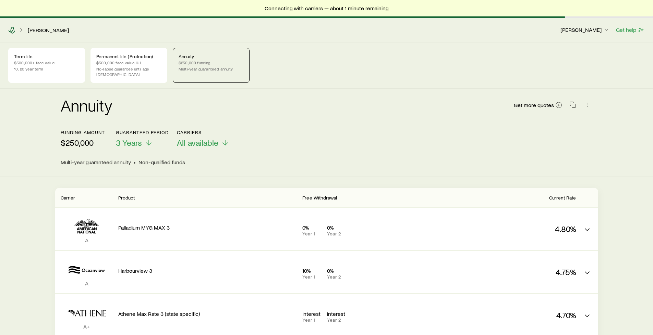
click at [11, 29] on icon at bounding box center [11, 30] width 7 height 7
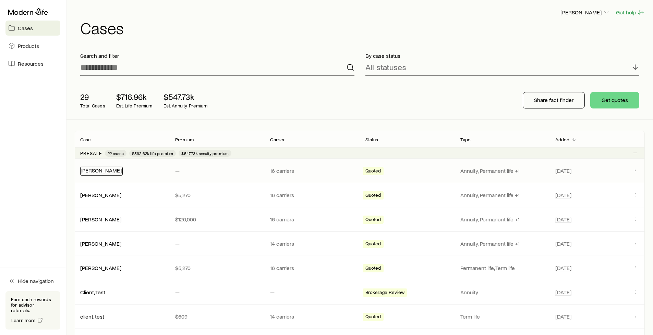
click at [90, 171] on link "[PERSON_NAME]" at bounding box center [101, 170] width 41 height 7
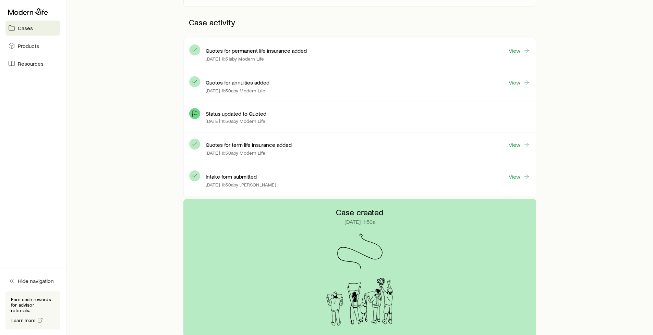
scroll to position [171, 0]
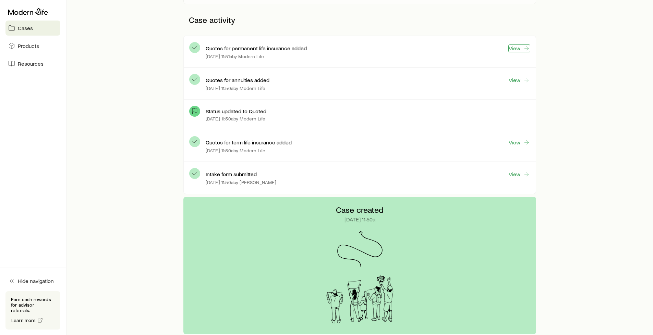
click at [521, 48] on link "View" at bounding box center [519, 49] width 22 height 8
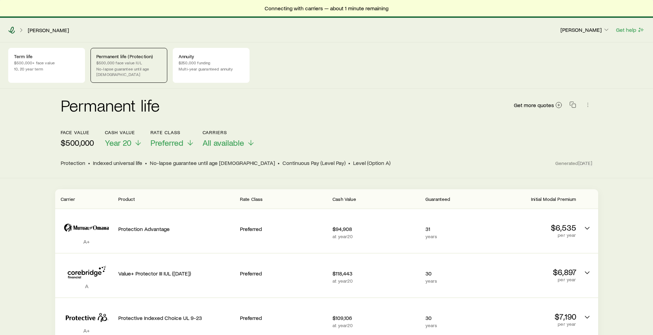
click at [10, 29] on icon at bounding box center [11, 30] width 7 height 7
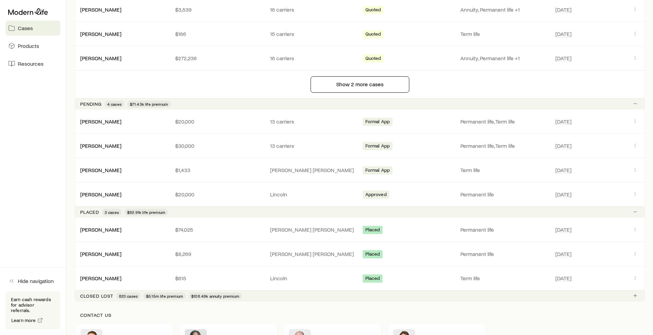
scroll to position [582, 0]
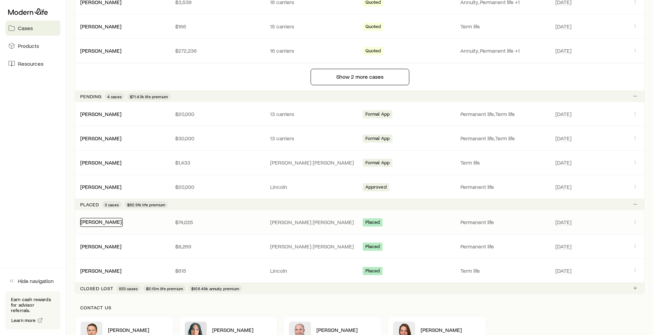
click at [106, 225] on link "[PERSON_NAME]" at bounding box center [101, 222] width 41 height 7
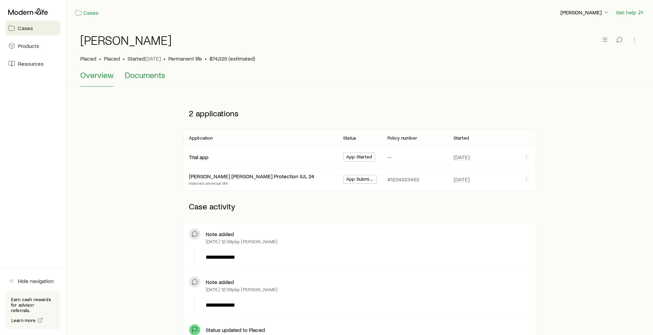
click at [140, 76] on span "Documents" at bounding box center [145, 75] width 40 height 10
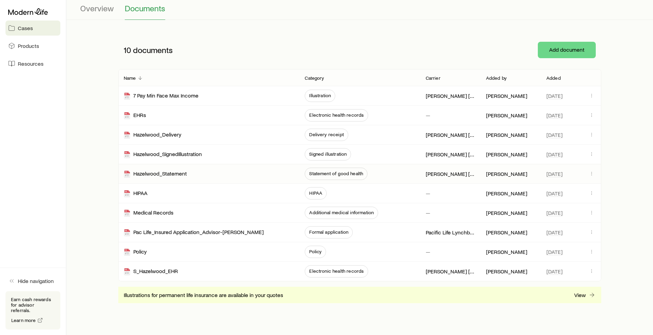
scroll to position [69, 0]
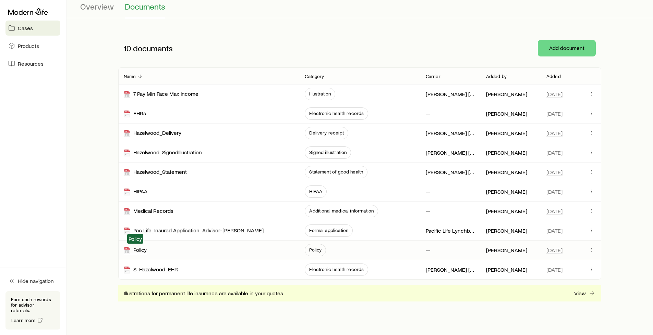
click at [134, 252] on div "Policy" at bounding box center [135, 251] width 23 height 8
click at [96, 6] on span "Overview" at bounding box center [97, 7] width 34 height 10
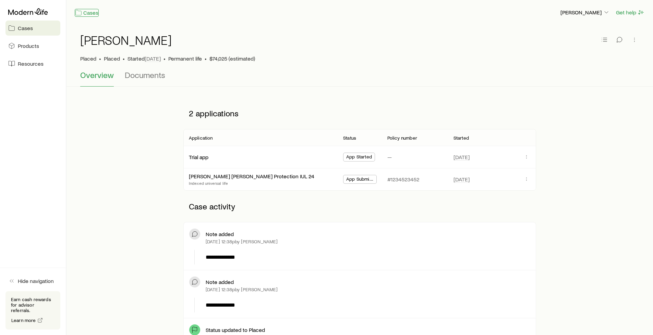
click at [90, 13] on link "Cases" at bounding box center [87, 13] width 24 height 8
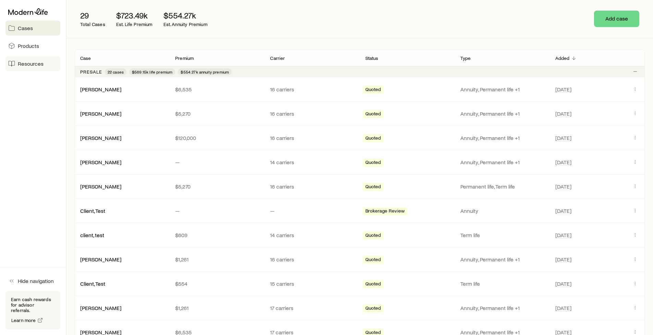
scroll to position [103, 0]
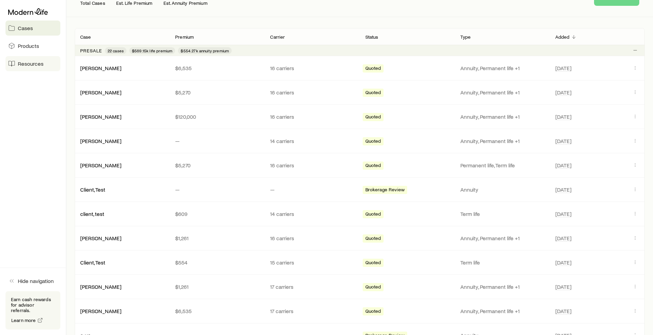
click at [30, 63] on span "Resources" at bounding box center [31, 63] width 26 height 7
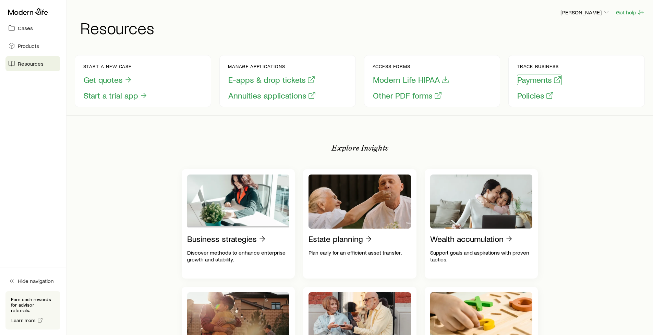
click at [530, 79] on button "Payments" at bounding box center [539, 80] width 45 height 11
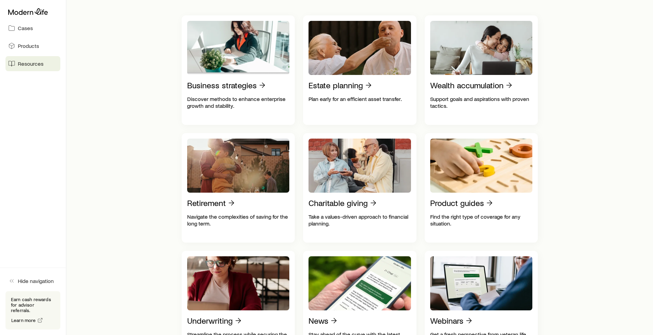
scroll to position [137, 0]
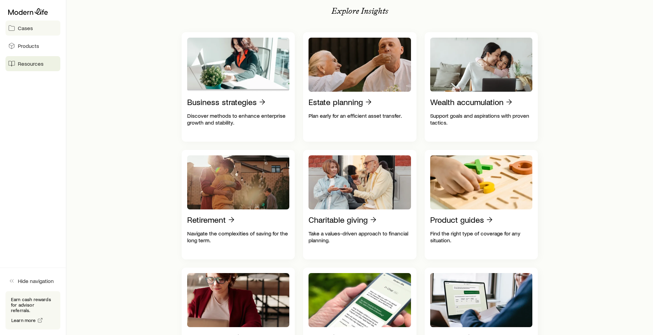
click at [11, 29] on icon at bounding box center [11, 28] width 7 height 7
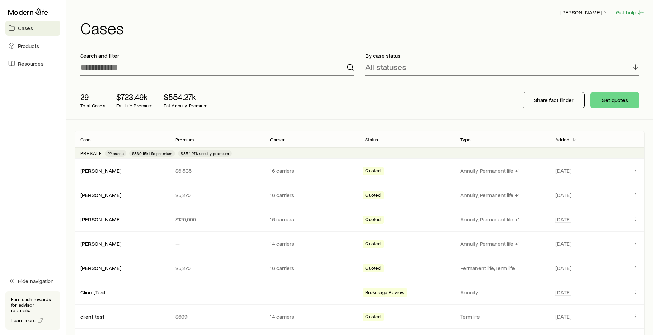
click at [185, 38] on div "[PERSON_NAME] Get help Cases" at bounding box center [360, 22] width 570 height 44
click at [258, 101] on div "29 Total Cases $723.49k Est. Life Premium $554.27k Est. Annuity Premium" at bounding box center [184, 100] width 219 height 27
click at [538, 105] on button "Share fact finder" at bounding box center [554, 100] width 62 height 16
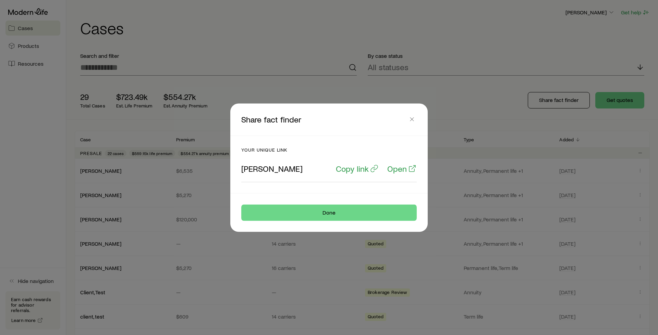
click at [547, 101] on div at bounding box center [329, 167] width 658 height 335
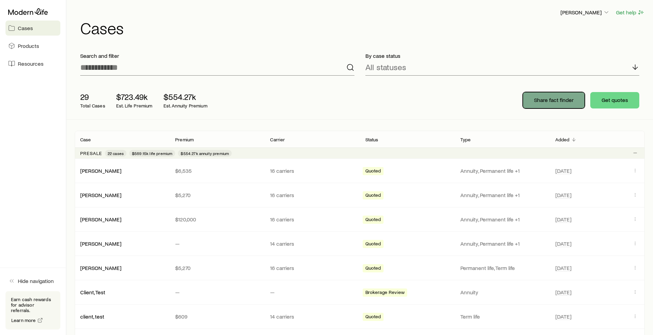
click at [567, 101] on p "Share fact finder" at bounding box center [553, 100] width 39 height 7
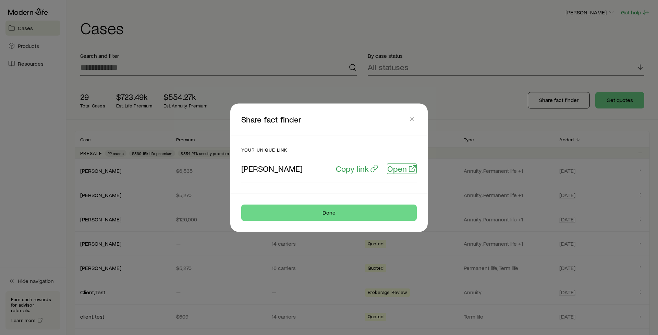
click at [395, 168] on p "Open" at bounding box center [397, 169] width 20 height 10
click at [365, 168] on p "Copy link" at bounding box center [352, 169] width 33 height 10
click at [399, 171] on p "Open" at bounding box center [397, 169] width 20 height 10
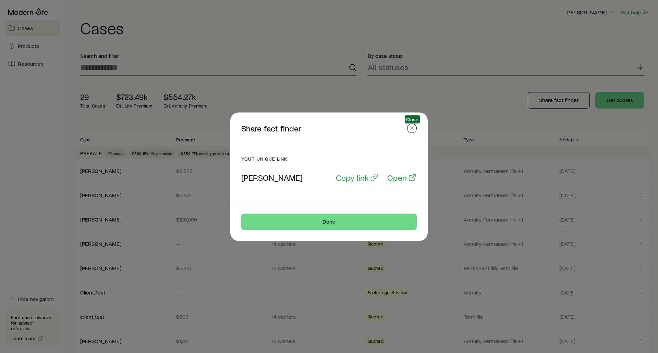
click at [408, 127] on button "button" at bounding box center [412, 128] width 10 height 10
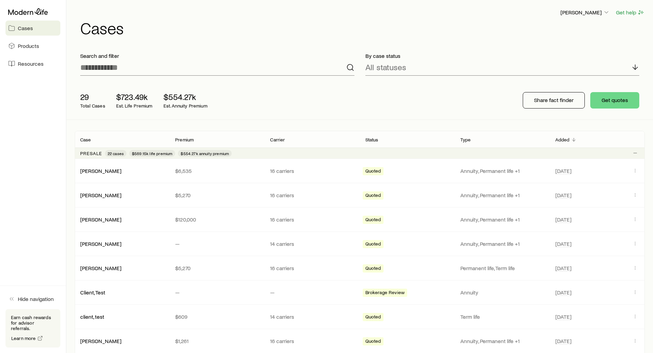
click at [256, 81] on div "Search and filter" at bounding box center [217, 64] width 285 height 34
click at [584, 11] on p "[PERSON_NAME]" at bounding box center [584, 12] width 49 height 7
click at [549, 84] on span "Sign out" at bounding box center [552, 82] width 19 height 7
